Goal: Task Accomplishment & Management: Use online tool/utility

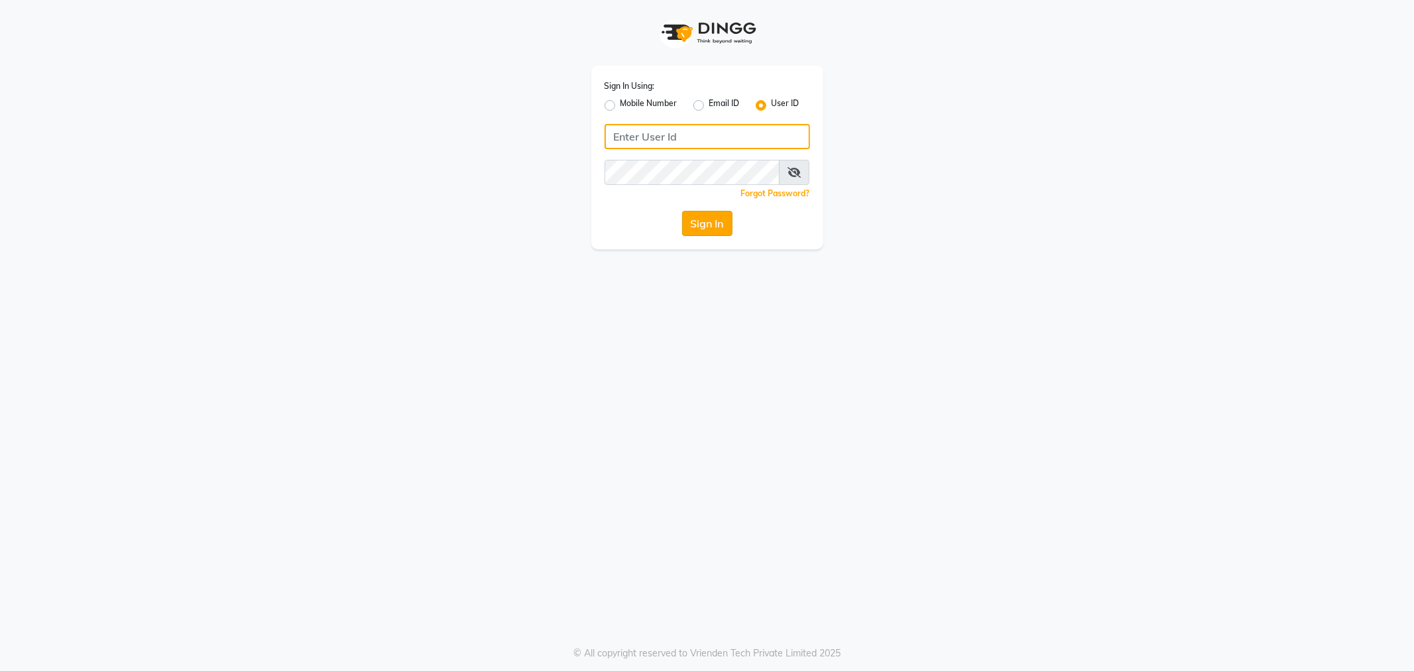
type input "e3838-01"
click at [705, 224] on button "Sign In" at bounding box center [707, 223] width 50 height 25
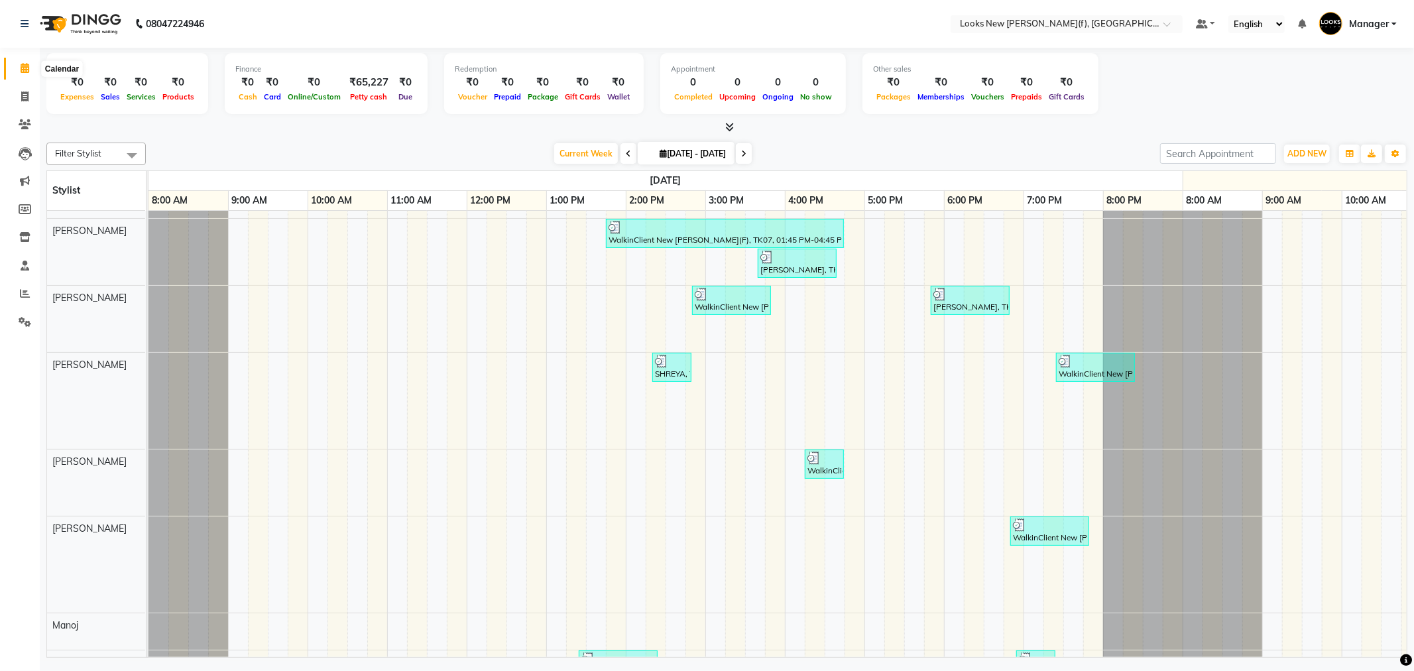
click at [25, 71] on icon at bounding box center [25, 68] width 9 height 10
click at [25, 20] on icon at bounding box center [25, 23] width 8 height 9
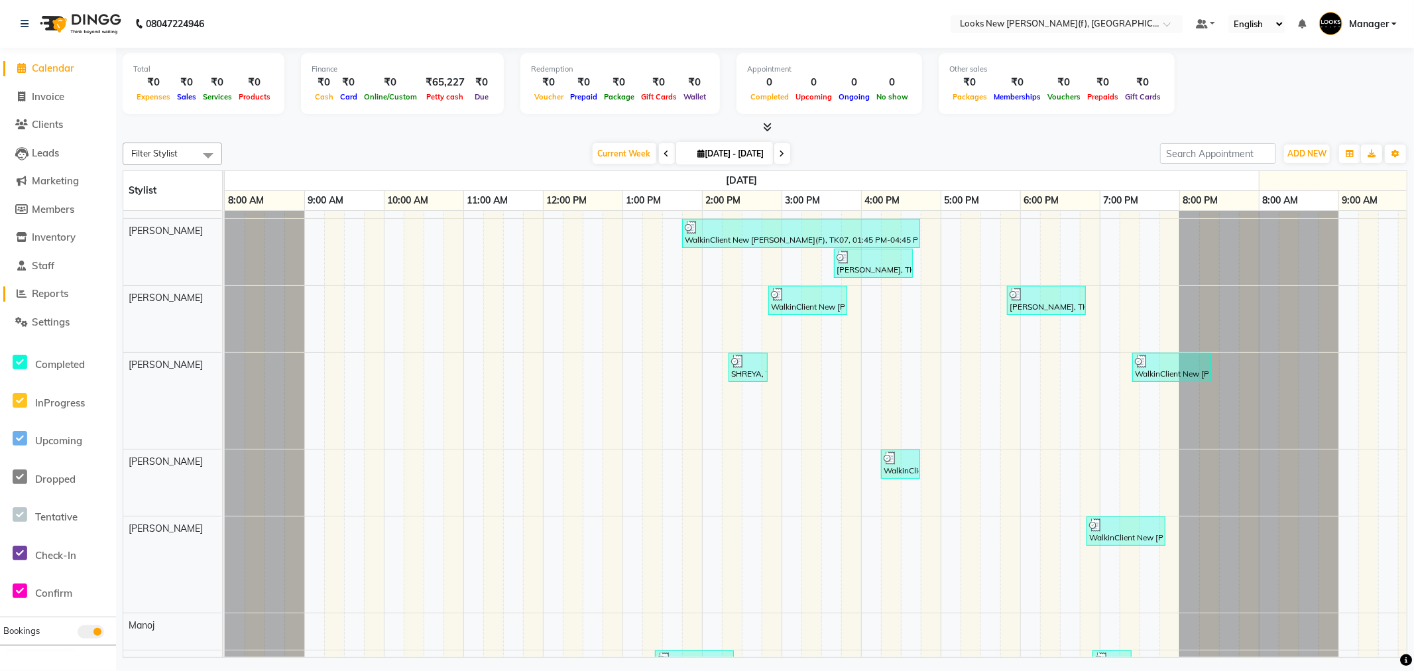
click at [57, 292] on span "Reports" at bounding box center [50, 293] width 36 height 13
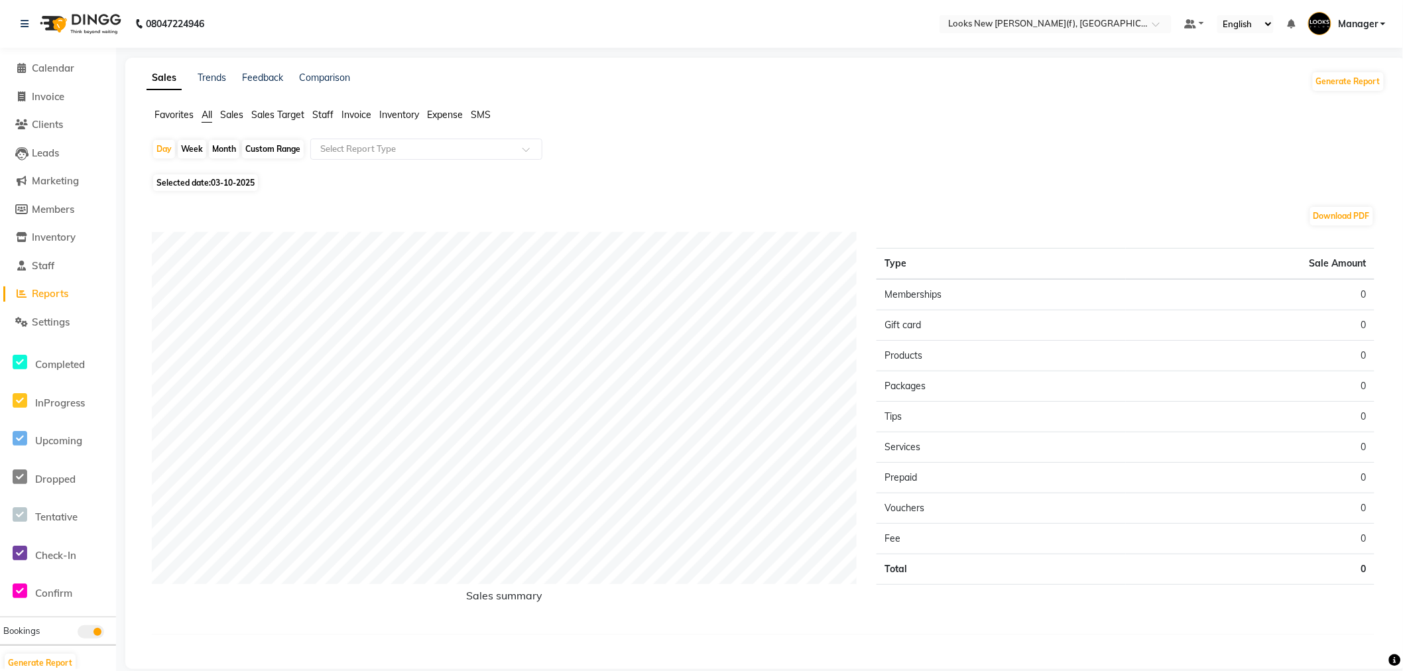
click at [219, 188] on span "Selected date: 03-10-2025" at bounding box center [205, 182] width 105 height 17
select select "10"
select select "2025"
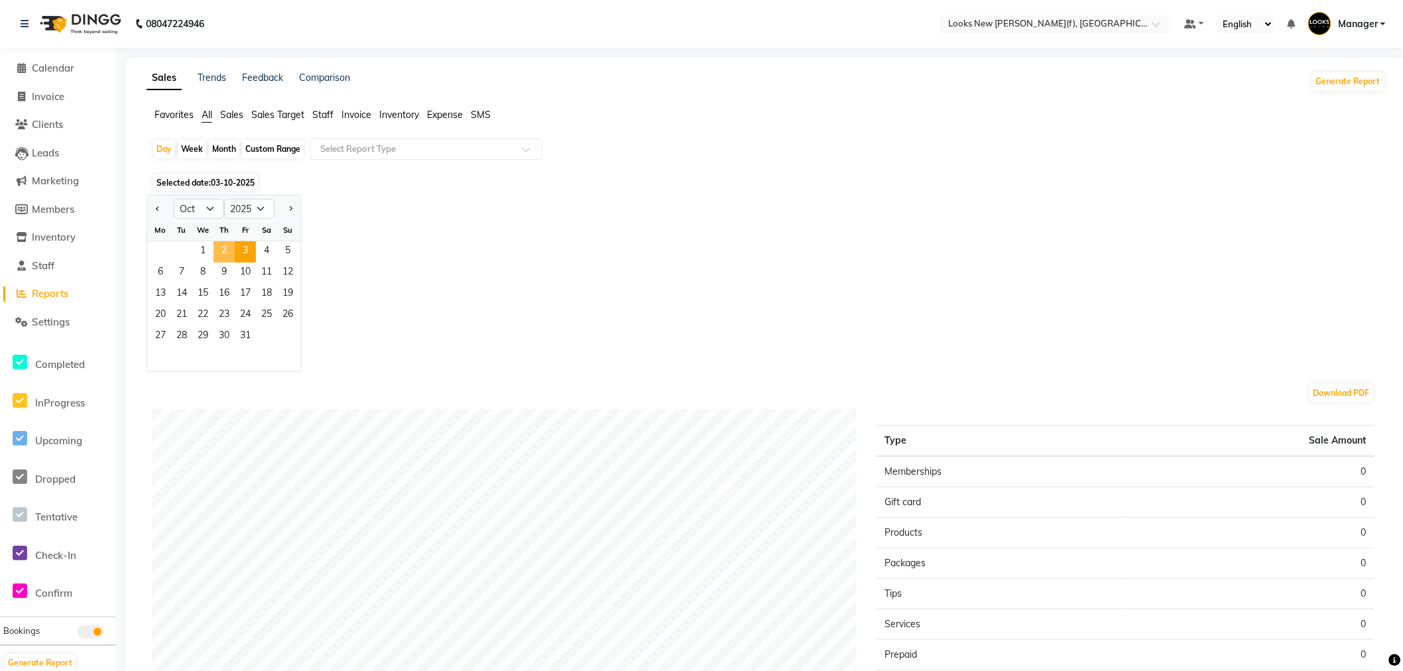
click at [214, 248] on span "2" at bounding box center [223, 251] width 21 height 21
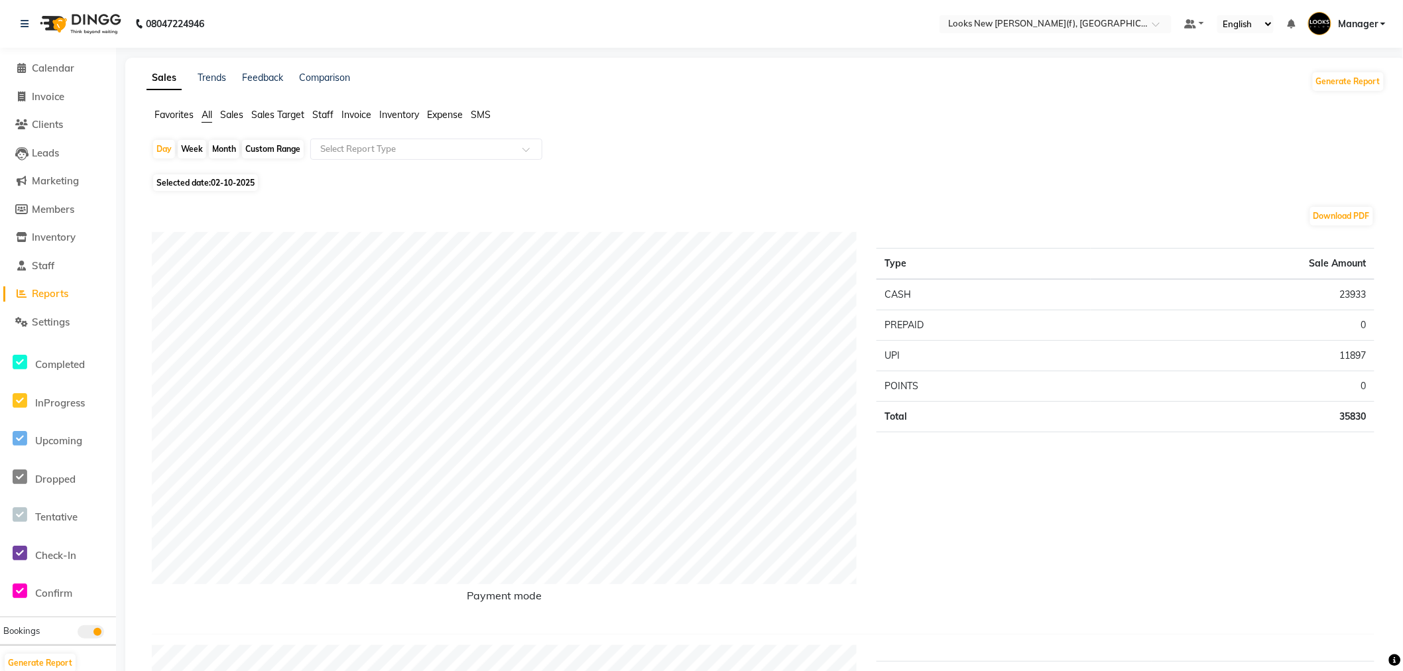
click at [327, 115] on span "Staff" at bounding box center [322, 115] width 21 height 12
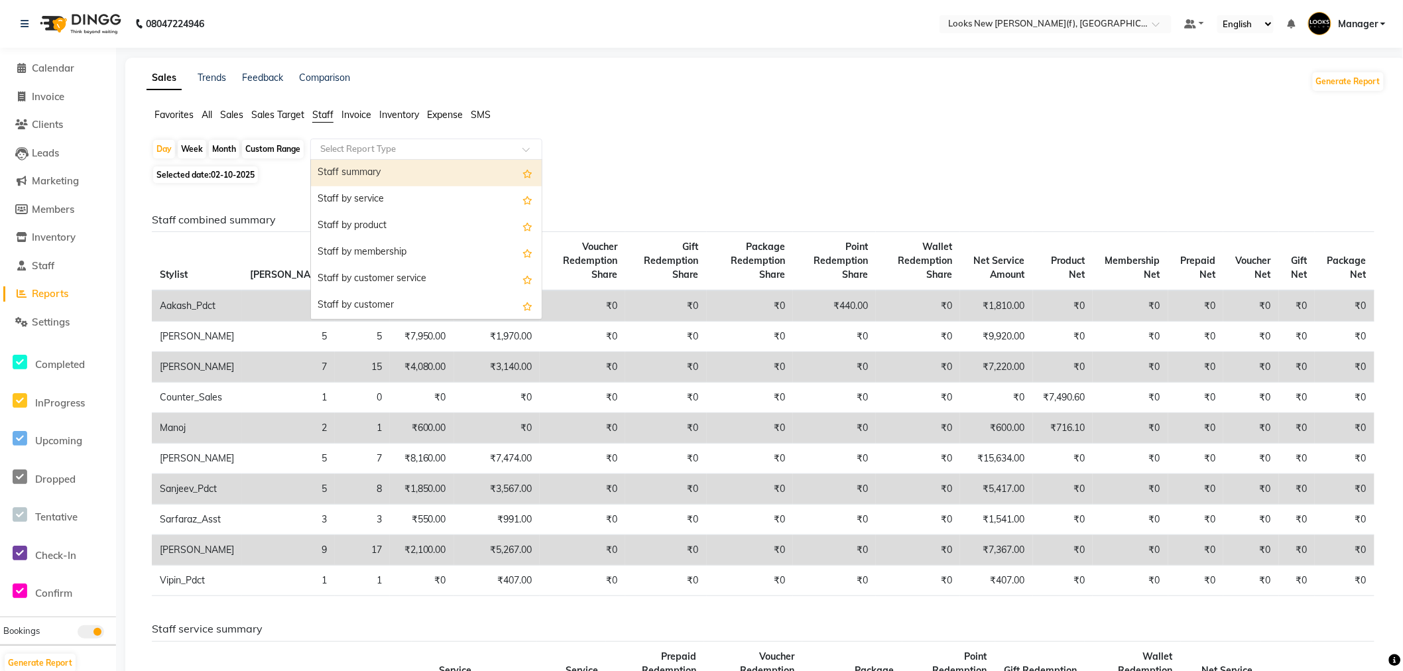
click at [349, 150] on input "text" at bounding box center [413, 149] width 191 height 13
click at [350, 196] on div "Staff by service" at bounding box center [426, 199] width 231 height 27
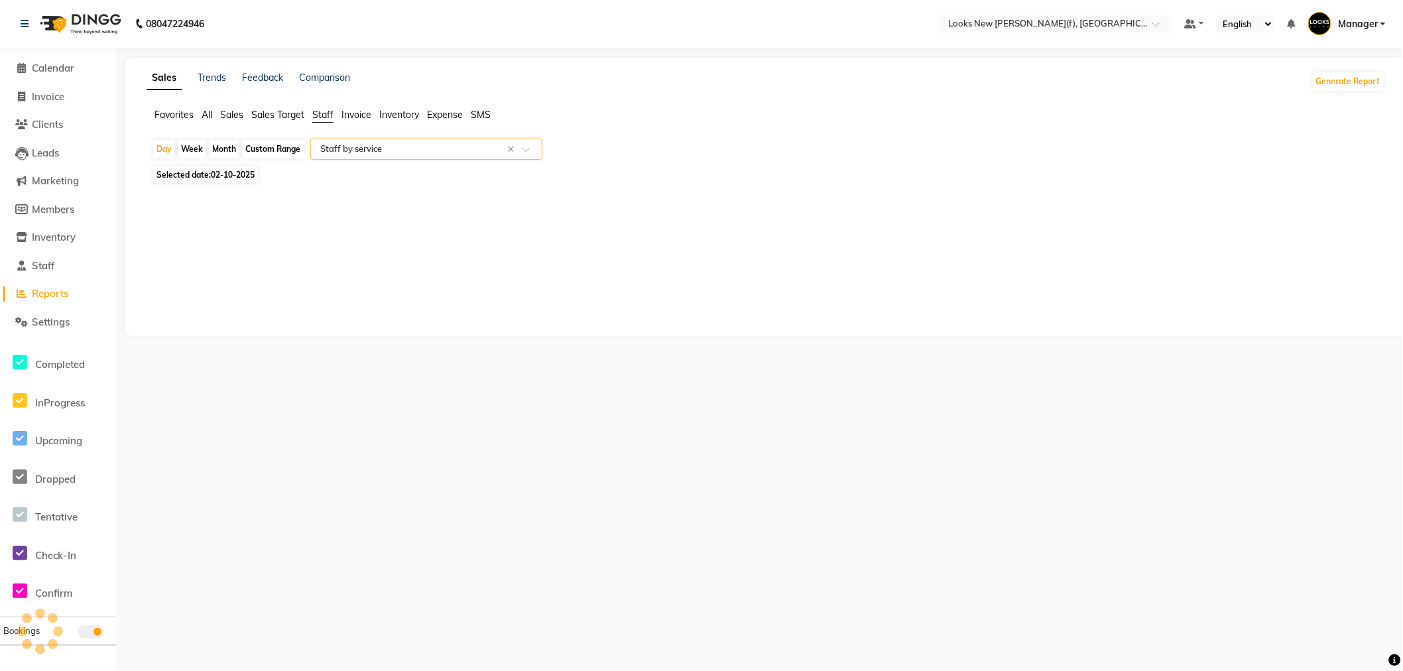
select select "full_report"
select select "csv"
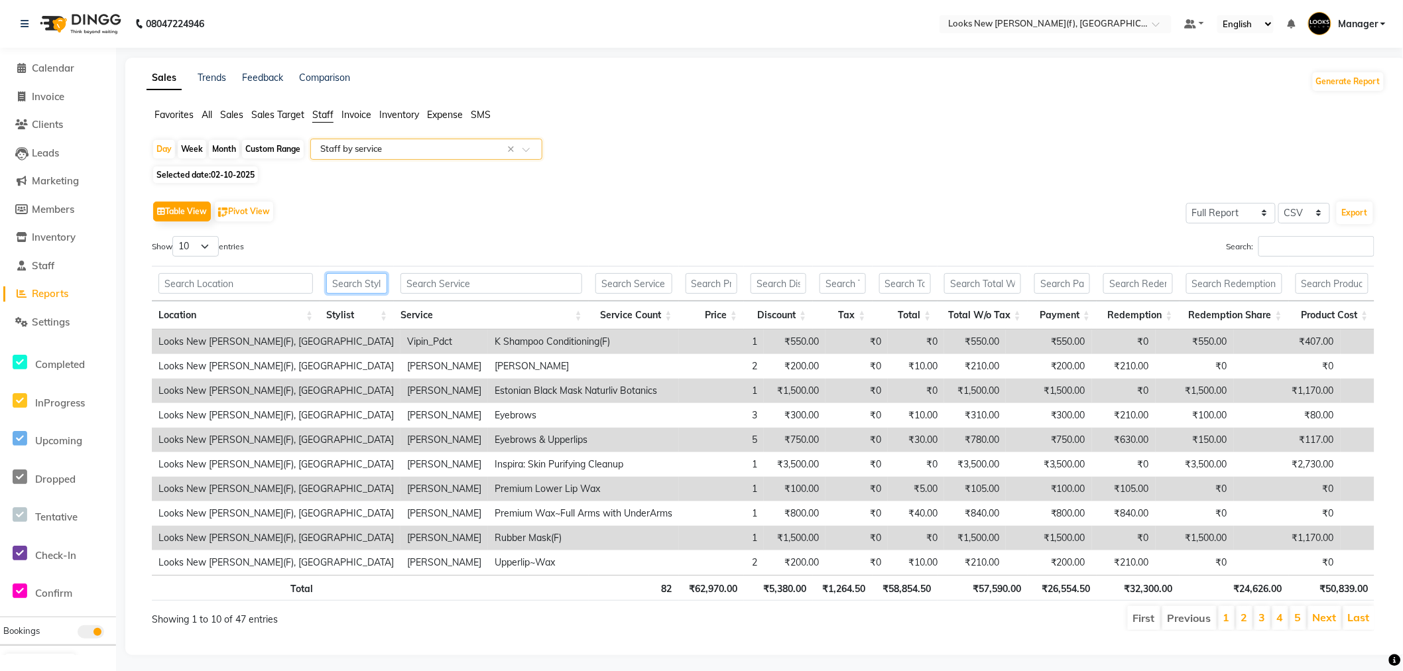
click at [363, 290] on input "text" at bounding box center [356, 283] width 61 height 21
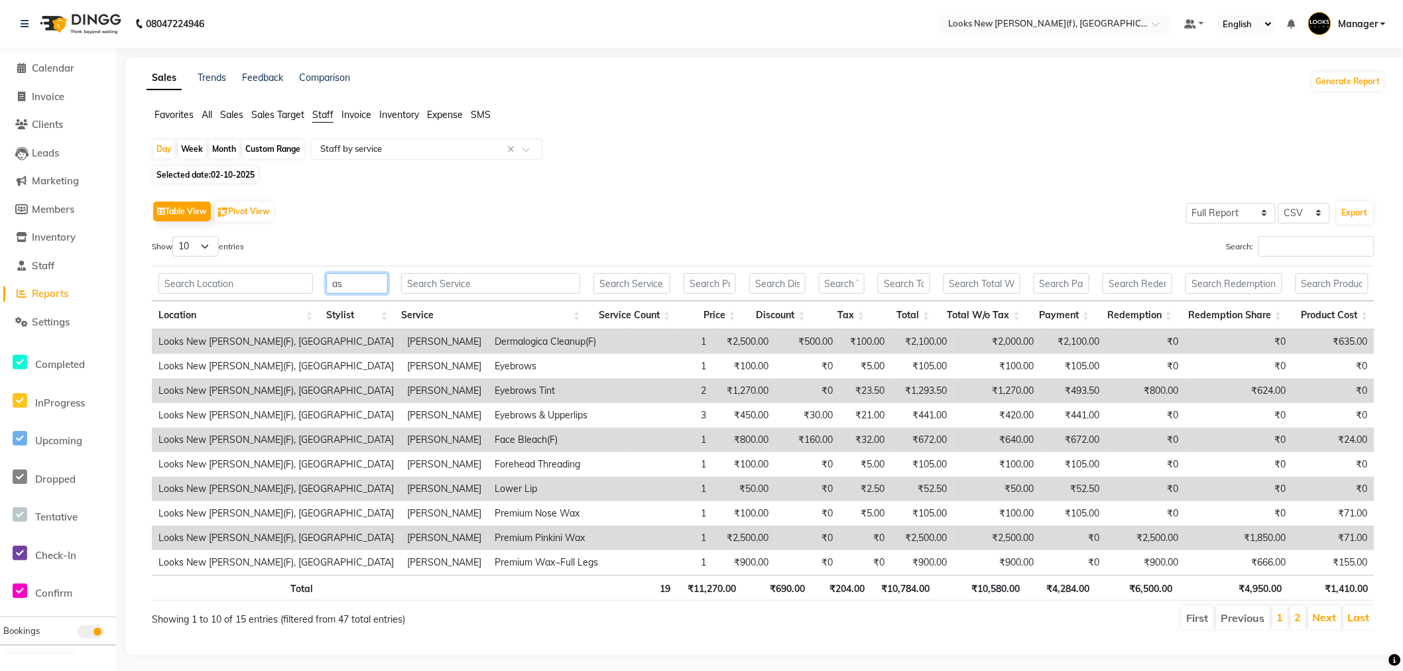
type input "a"
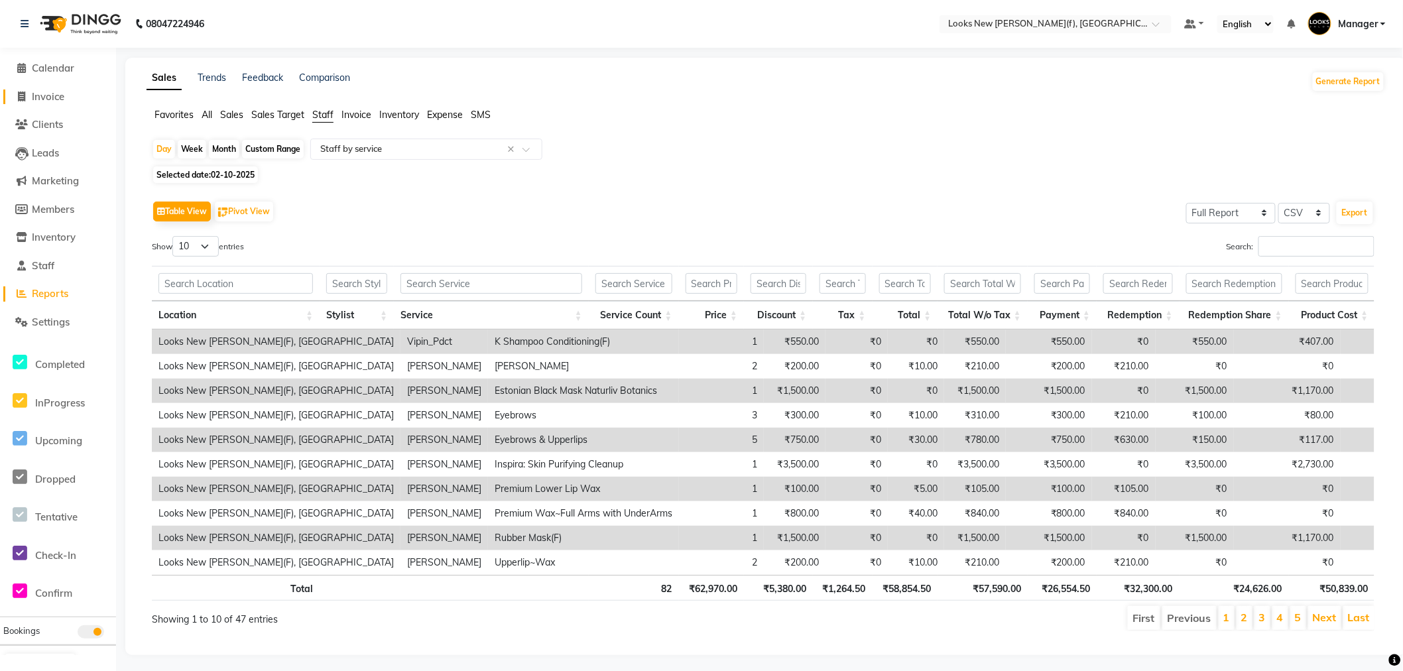
click at [55, 95] on span "Invoice" at bounding box center [48, 96] width 32 height 13
select select "service"
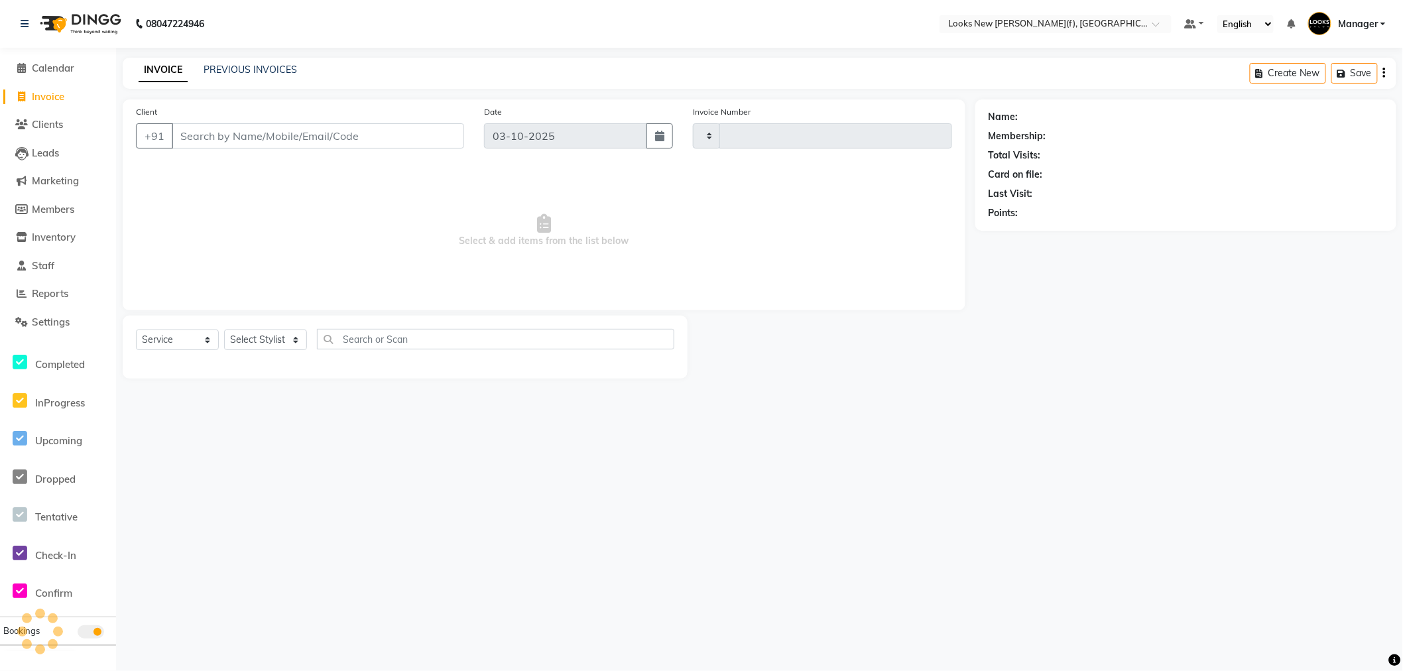
type input "1020"
select select "8659"
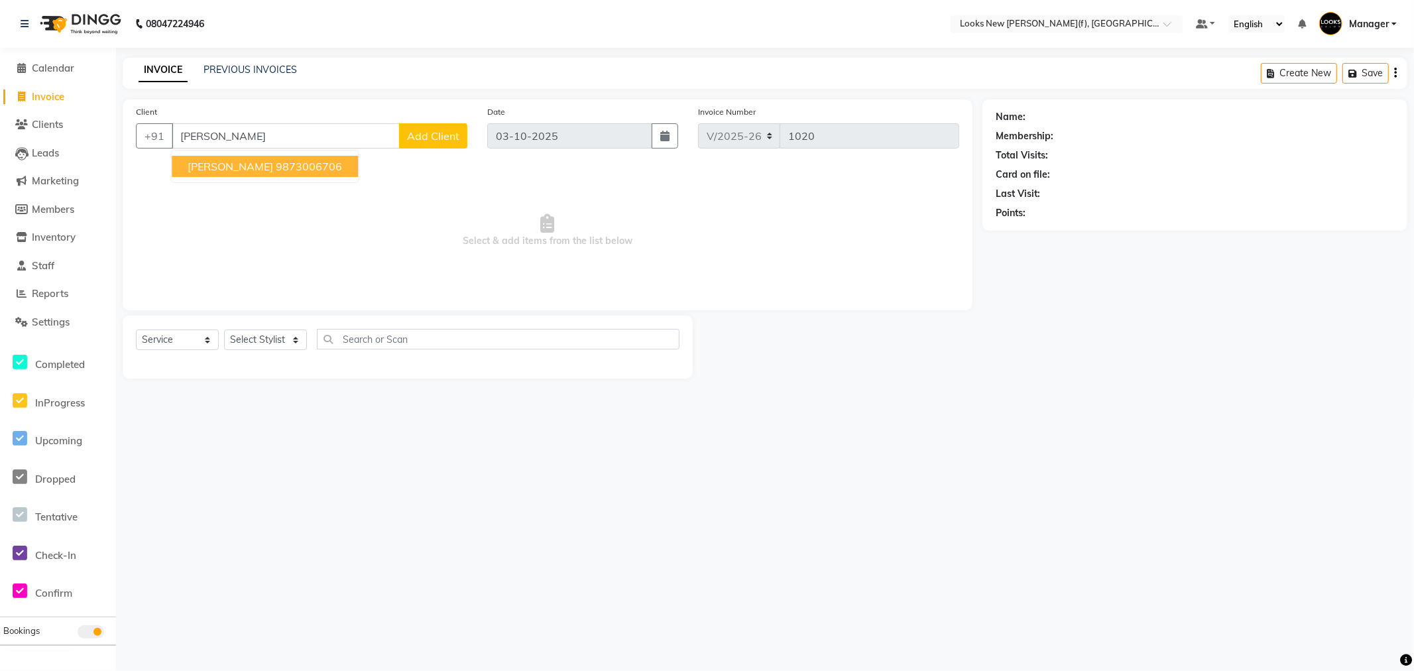
click at [276, 168] on ngb-highlight "9873006706" at bounding box center [309, 166] width 66 height 13
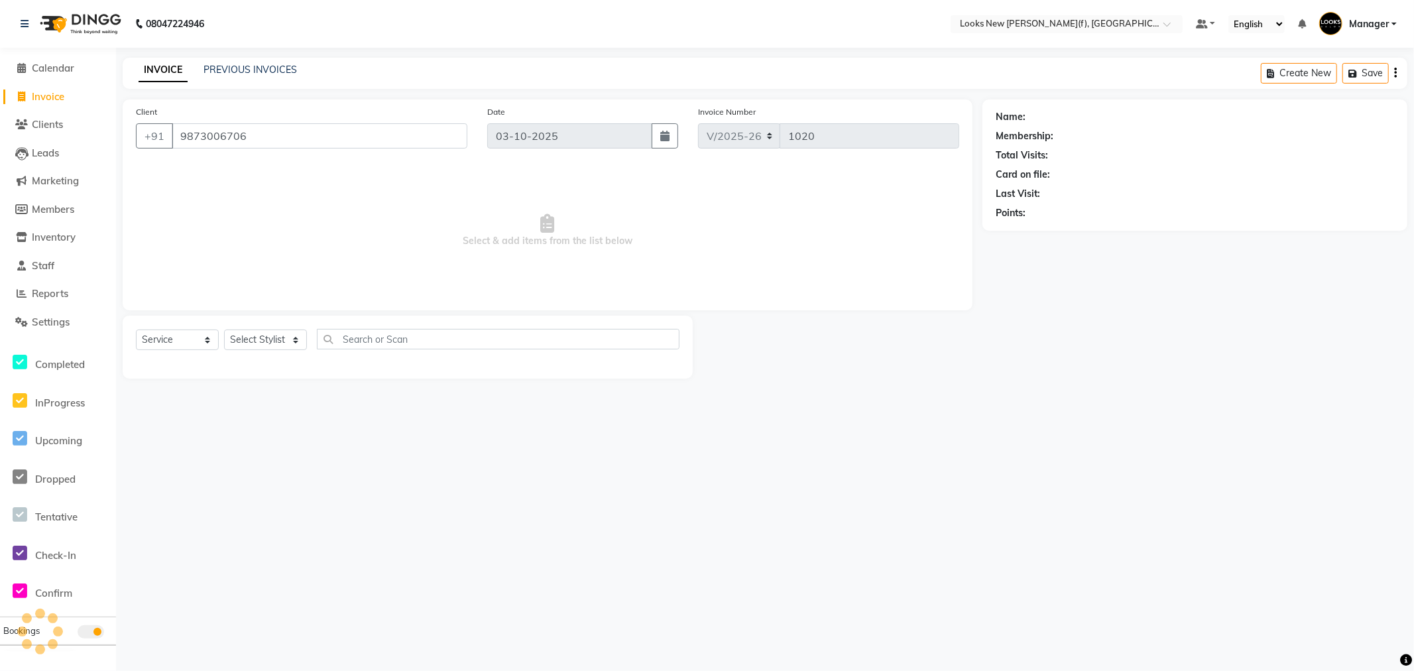
type input "9873006706"
select select "1: Object"
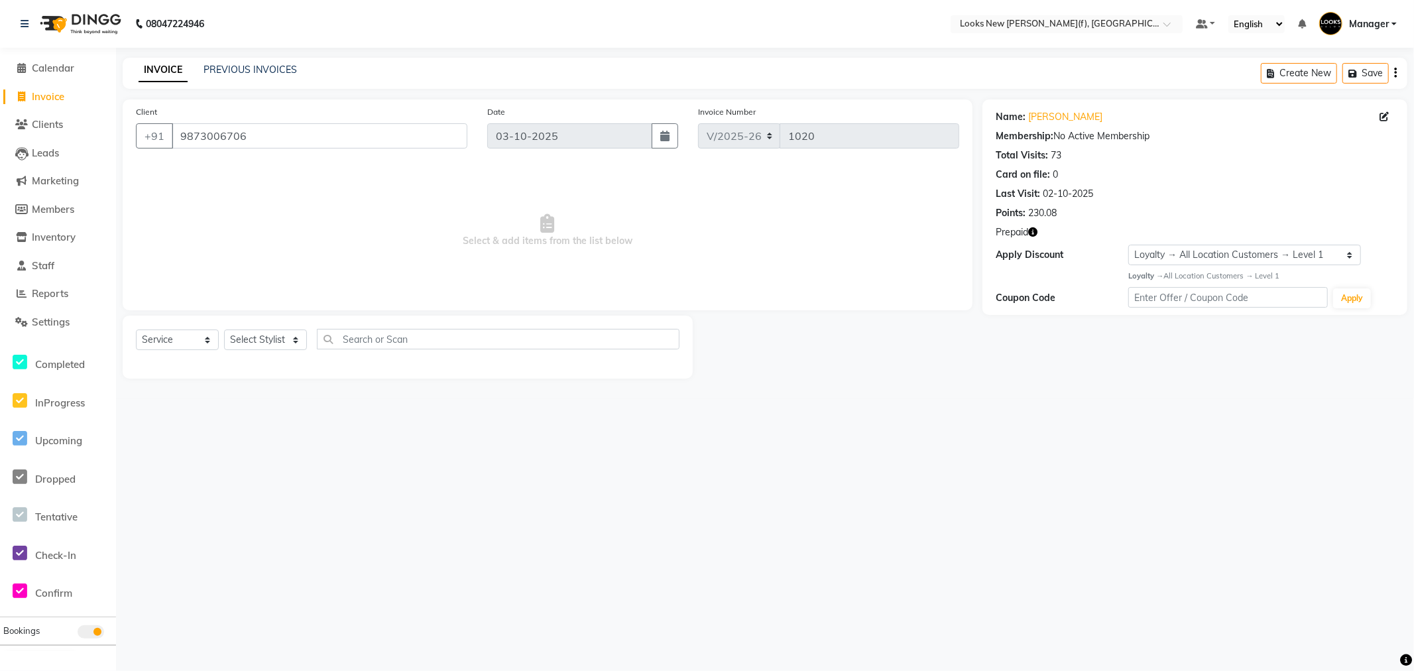
click at [1035, 235] on icon "button" at bounding box center [1032, 231] width 9 height 9
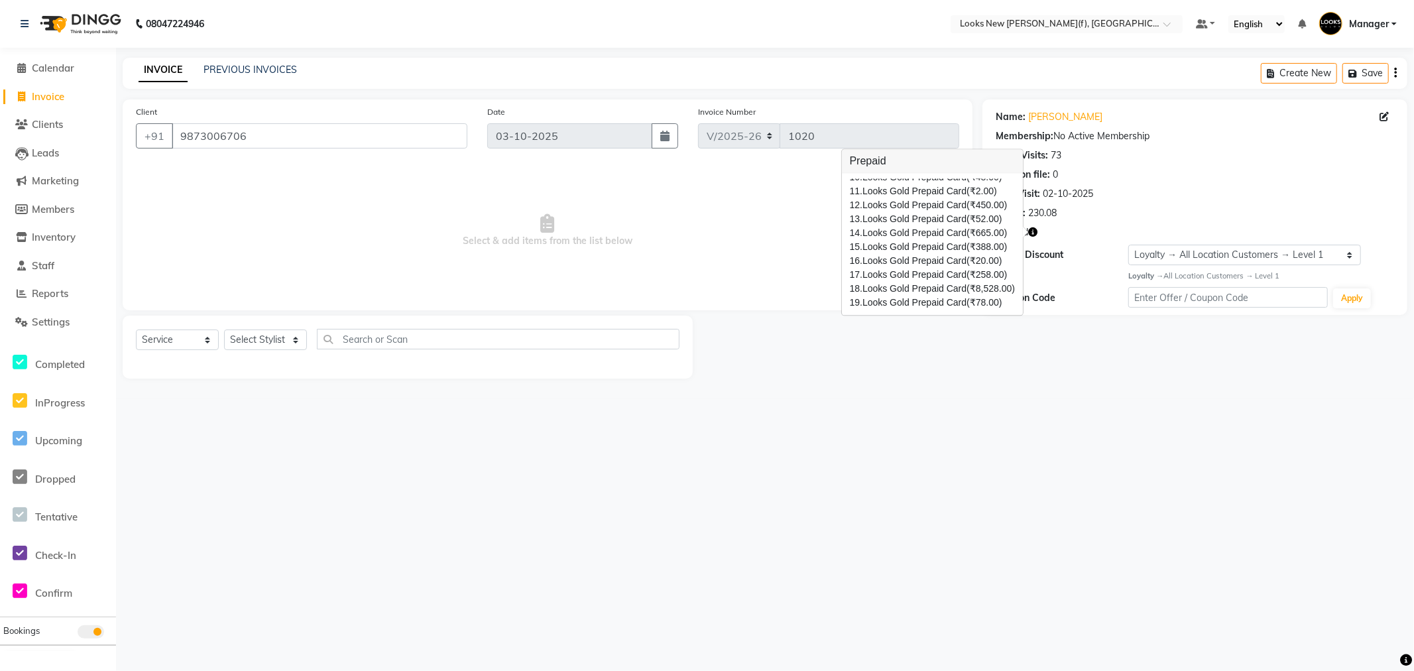
scroll to position [216, 0]
click at [54, 95] on span "Invoice" at bounding box center [48, 96] width 32 height 13
select select "service"
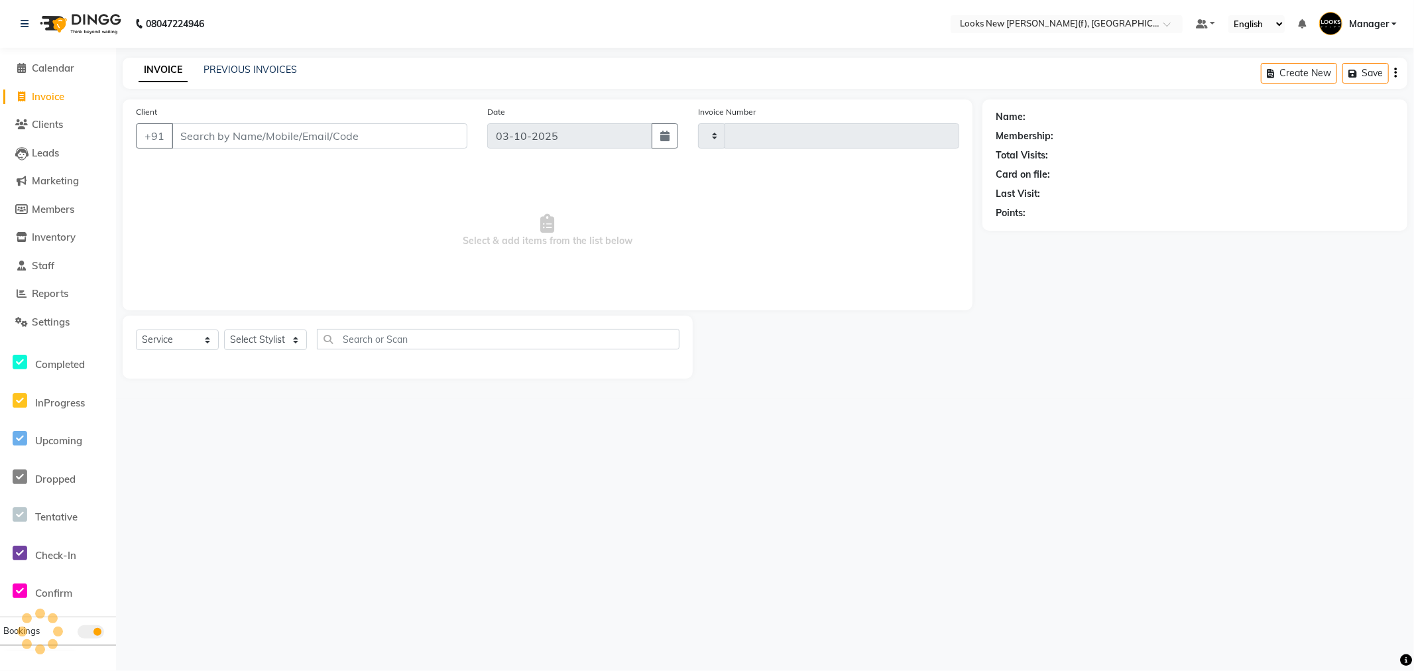
type input "1020"
select select "8659"
